Goal: Information Seeking & Learning: Learn about a topic

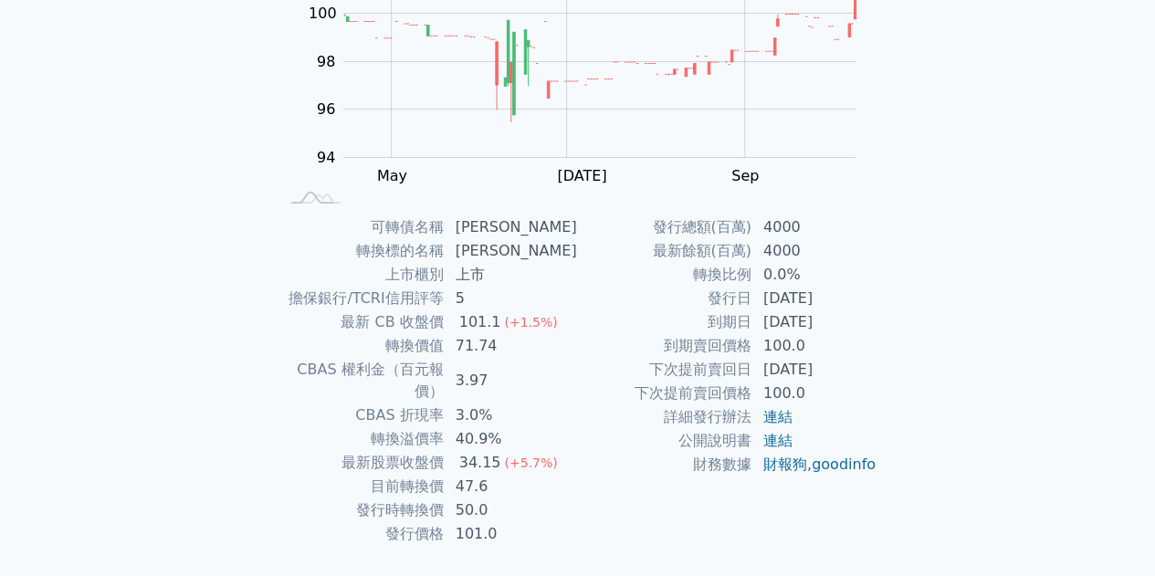
scroll to position [269, 0]
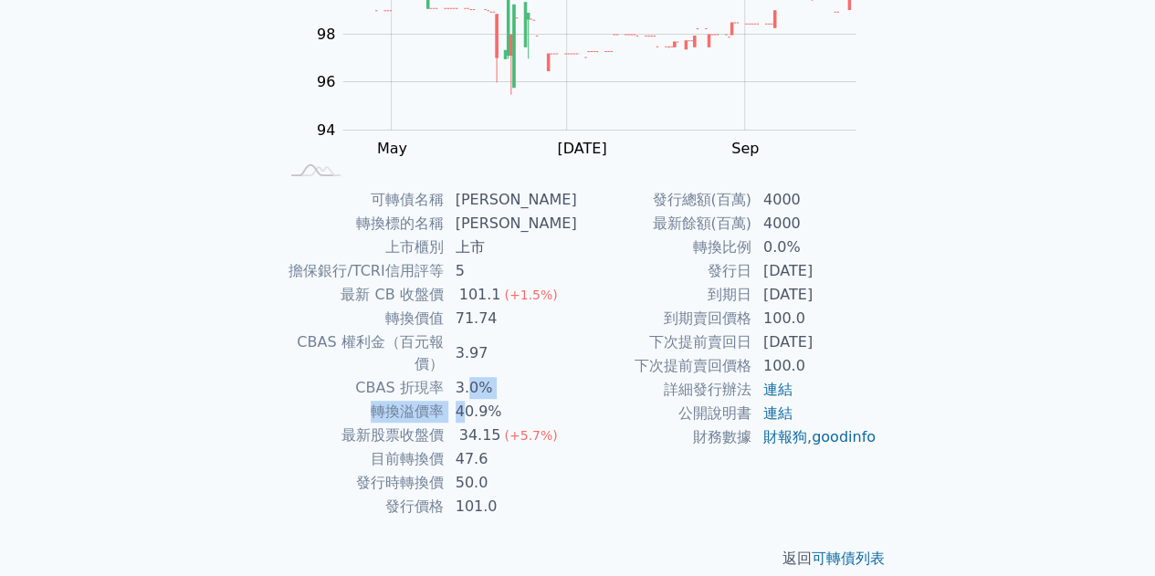
drag, startPoint x: 476, startPoint y: 363, endPoint x: 469, endPoint y: 403, distance: 40.7
click at [469, 401] on tbody "可轉債名稱 康舒二 轉換標的名稱 康舒 上市櫃別 上市 擔保銀行/TCRI信用評等 5 最新 CB 收盤價 101.1 (+1.5%) 轉換價值 71.74 …" at bounding box center [429, 353] width 300 height 331
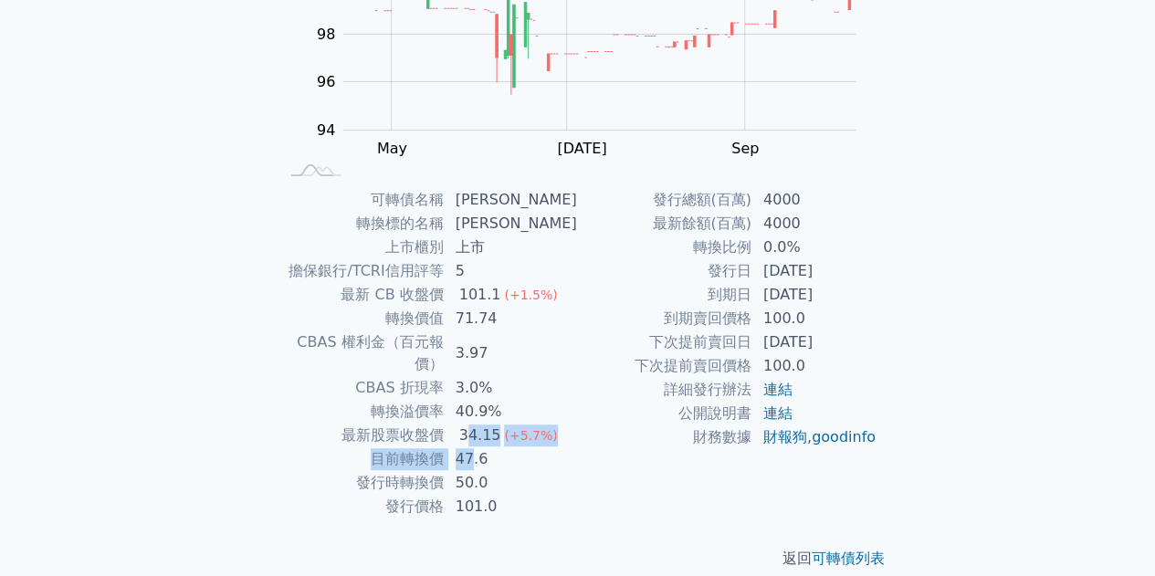
drag, startPoint x: 475, startPoint y: 417, endPoint x: 491, endPoint y: 428, distance: 19.8
click at [481, 428] on tbody "可轉債名稱 康舒二 轉換標的名稱 康舒 上市櫃別 上市 擔保銀行/TCRI信用評等 5 最新 CB 收盤價 101.1 (+1.5%) 轉換價值 71.74 …" at bounding box center [429, 353] width 300 height 331
click at [634, 423] on td "公開說明書" at bounding box center [665, 414] width 174 height 24
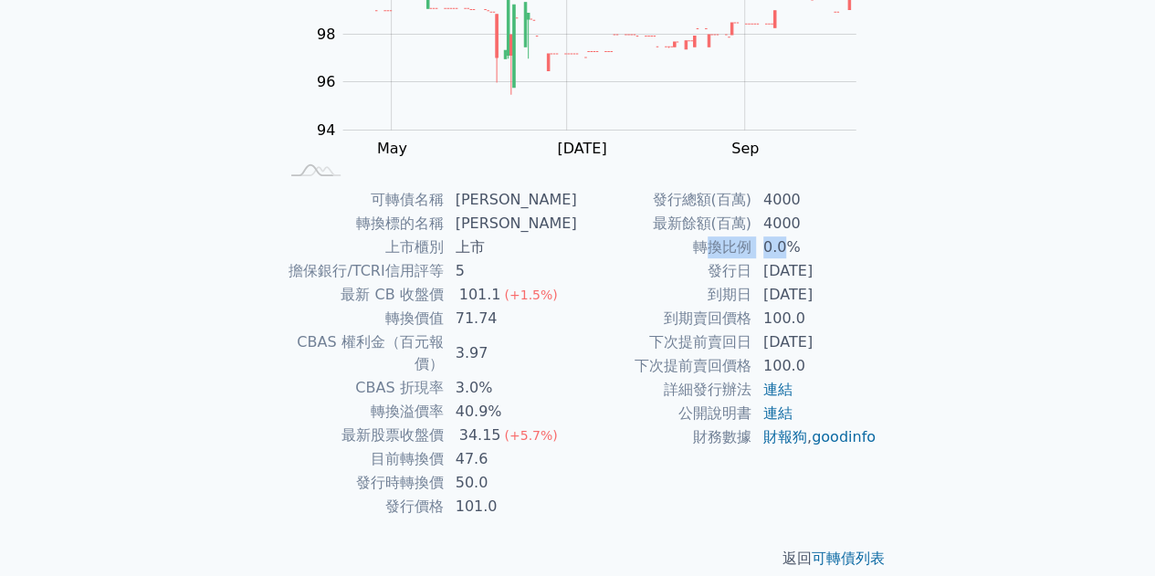
drag, startPoint x: 704, startPoint y: 252, endPoint x: 785, endPoint y: 244, distance: 81.7
click at [785, 244] on tr "轉換比例 0.0%" at bounding box center [728, 248] width 300 height 24
click at [851, 260] on td "2023-06-13" at bounding box center [815, 271] width 125 height 24
click at [1017, 292] on div "可轉債列表 財務數據 可轉債列表 財務數據 登入／註冊 登入／註冊 可轉債列表 › 62822 康舒二 62822 康舒二 可轉債詳細資訊 Zoom Out …" at bounding box center [577, 165] width 1155 height 868
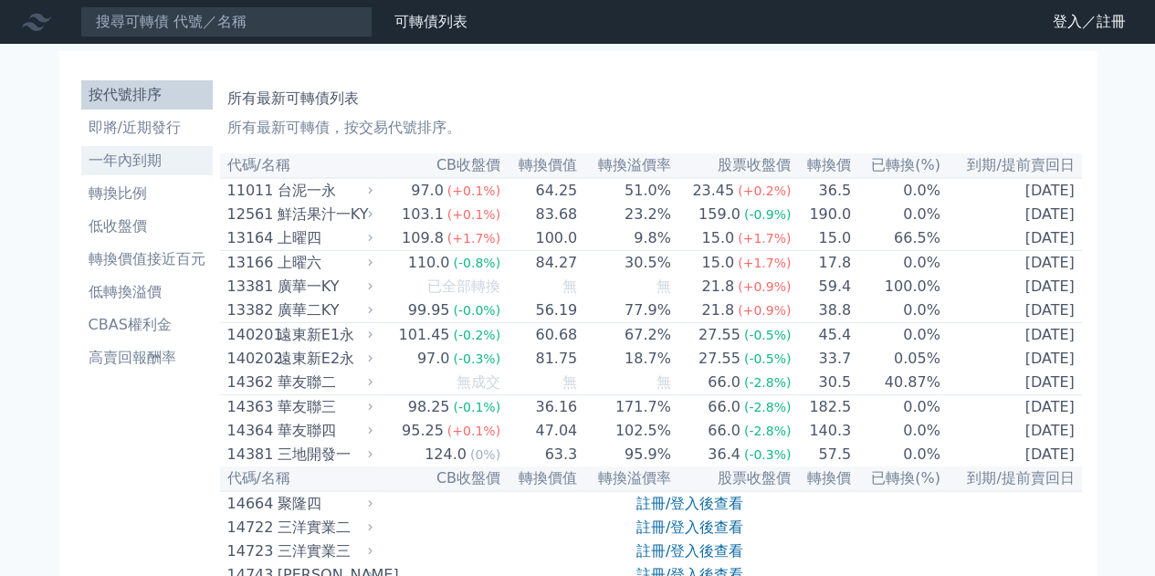
click at [157, 163] on li "一年內到期" at bounding box center [147, 161] width 132 height 22
